Goal: Check status

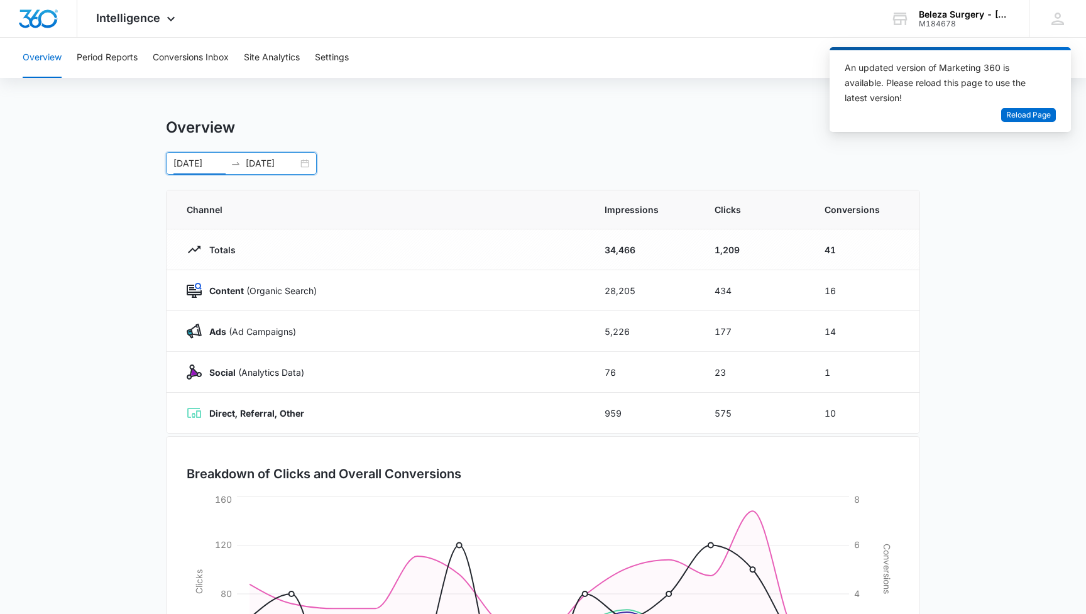
click at [304, 165] on div "09/21/2025 10/05/2025" at bounding box center [241, 163] width 151 height 23
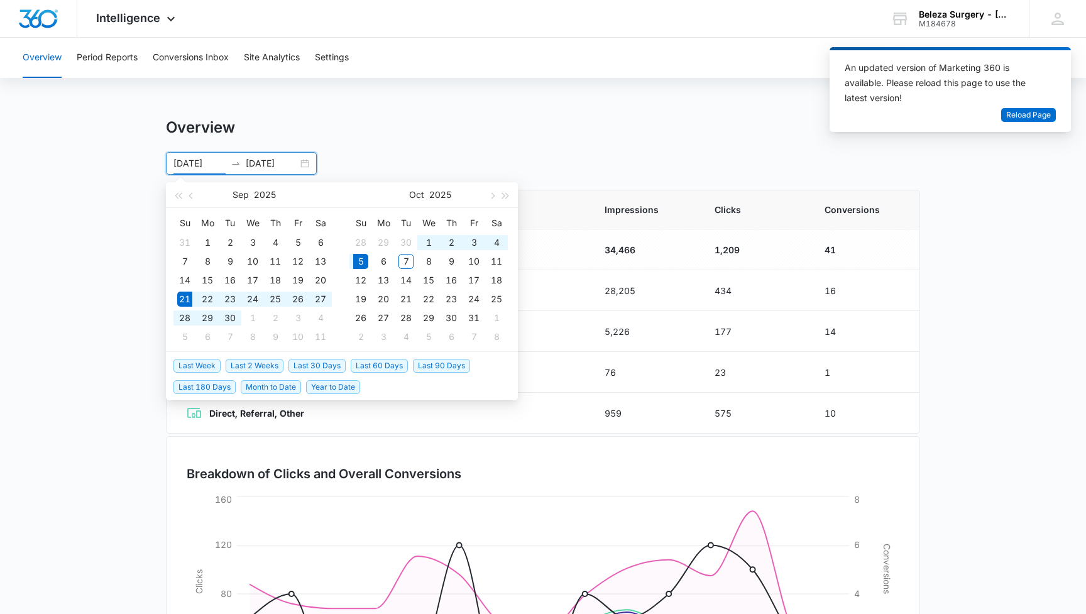
click at [261, 366] on span "Last 2 Weeks" at bounding box center [255, 366] width 58 height 14
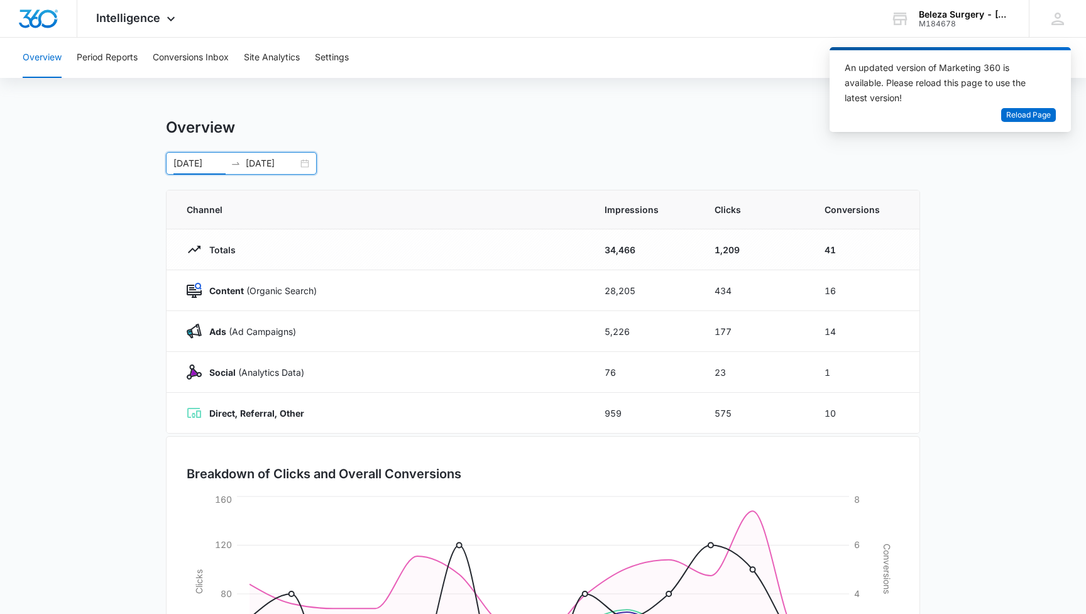
click at [307, 167] on div "09/21/2025 10/05/2025" at bounding box center [241, 163] width 151 height 23
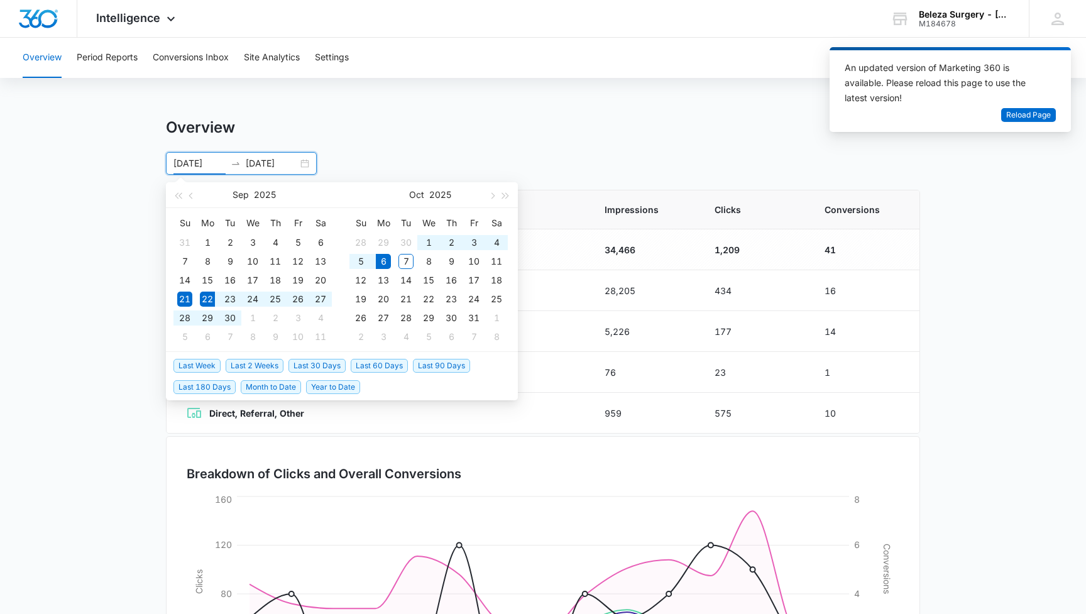
click at [253, 366] on span "Last 2 Weeks" at bounding box center [255, 366] width 58 height 14
type input "09/22/2025"
type input "10/06/2025"
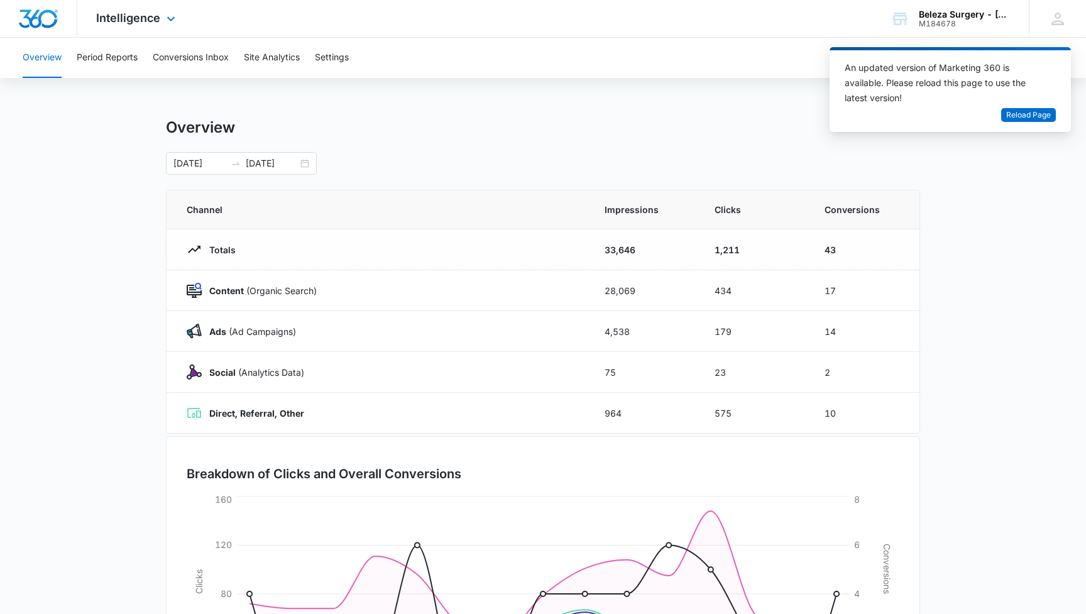
click at [43, 25] on img "Dashboard" at bounding box center [38, 18] width 40 height 19
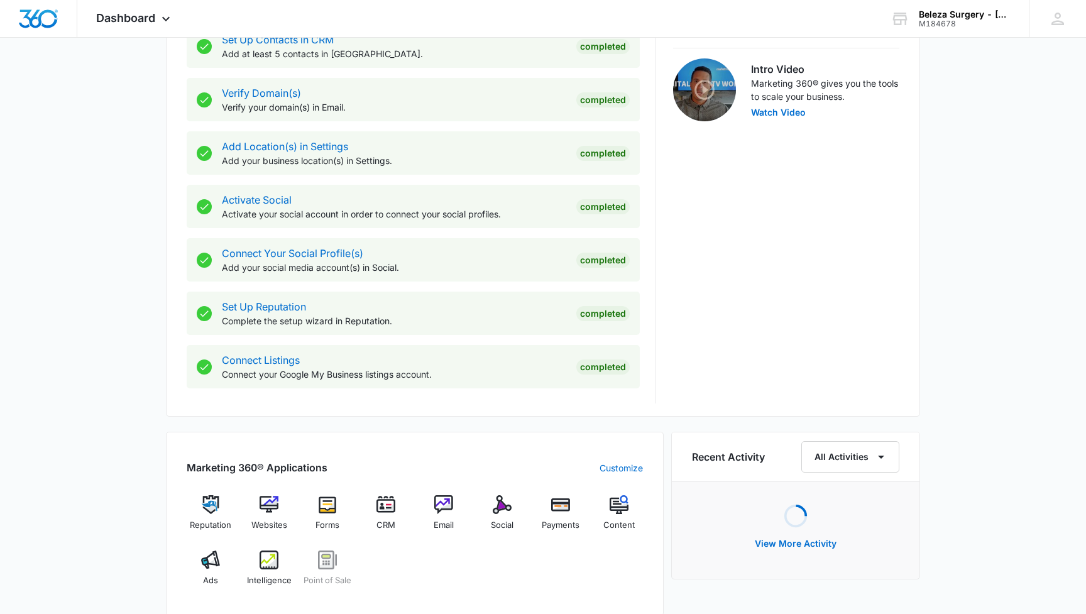
scroll to position [390, 0]
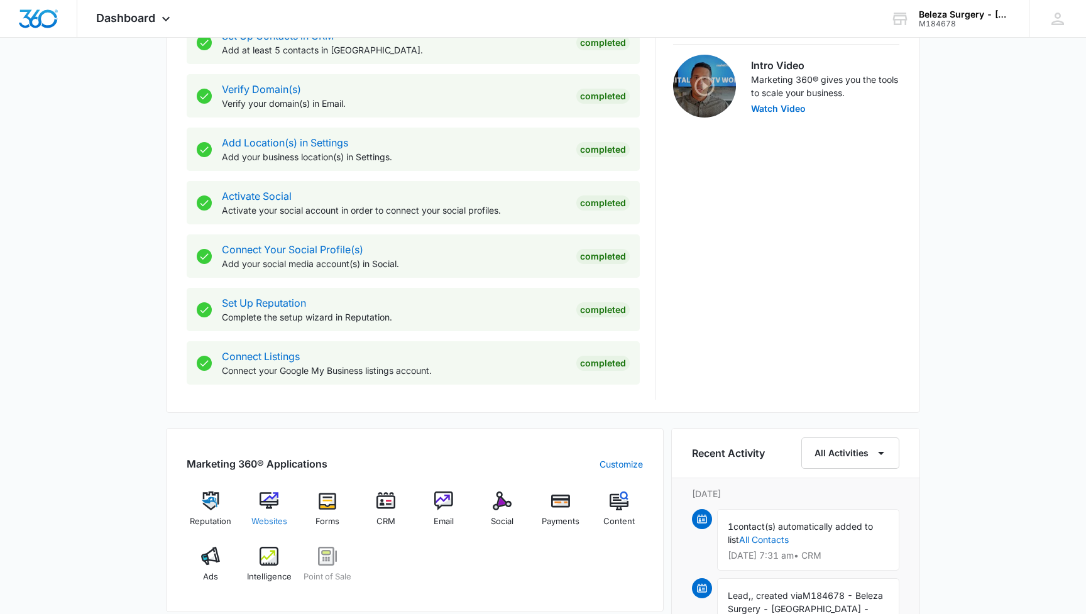
click at [274, 499] on img at bounding box center [269, 501] width 19 height 19
